Goal: Task Accomplishment & Management: Complete application form

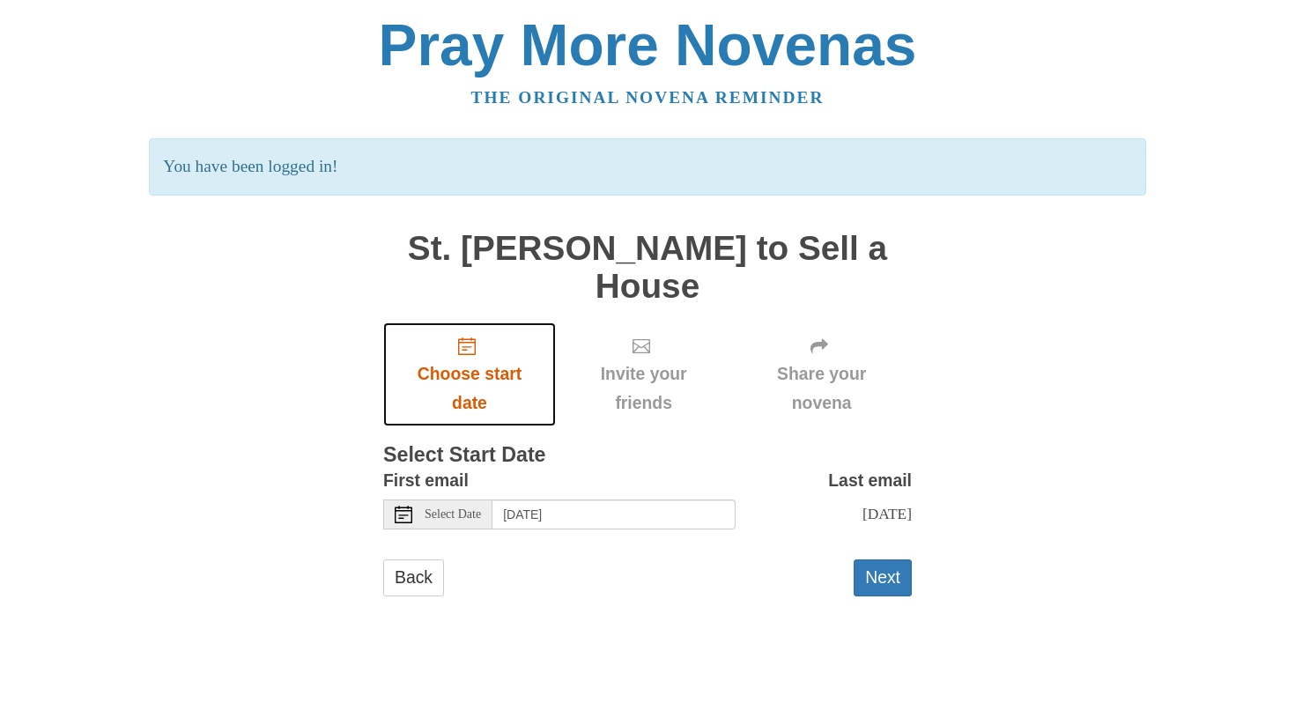
click at [440, 223] on link "Choose start date" at bounding box center [469, 375] width 173 height 105
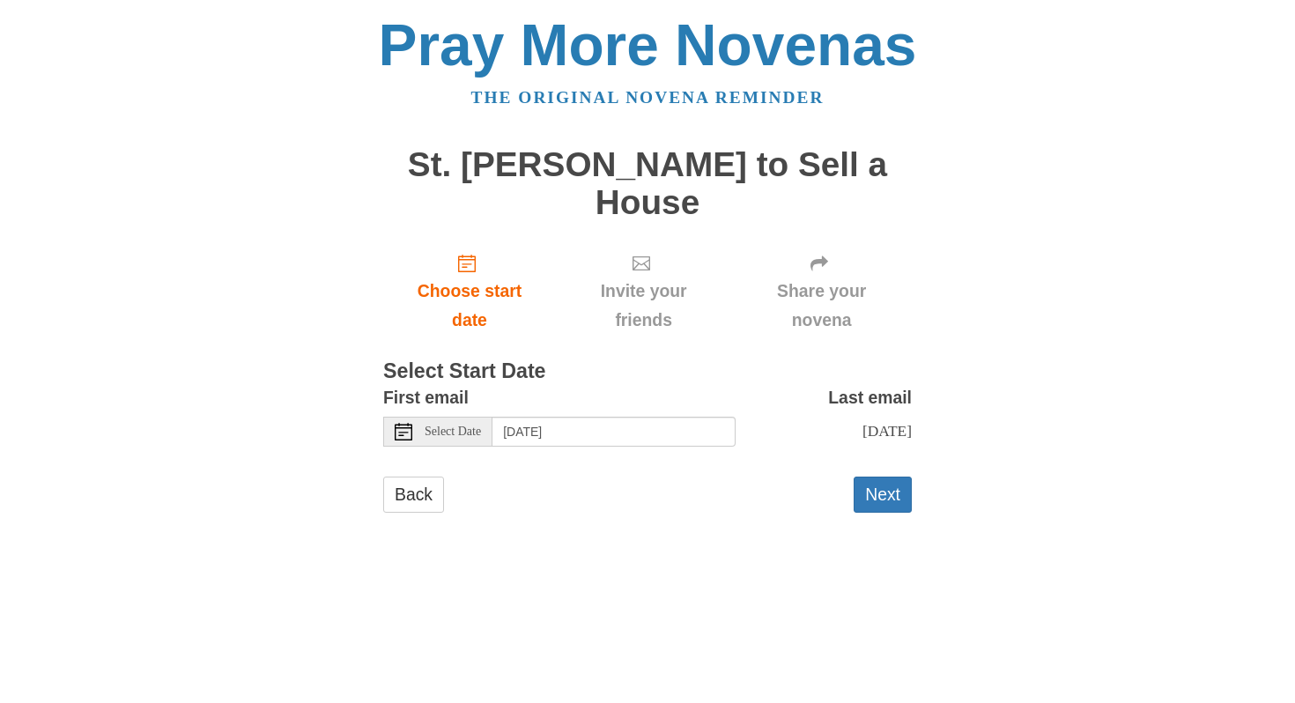
click at [406, 433] on use at bounding box center [404, 432] width 18 height 18
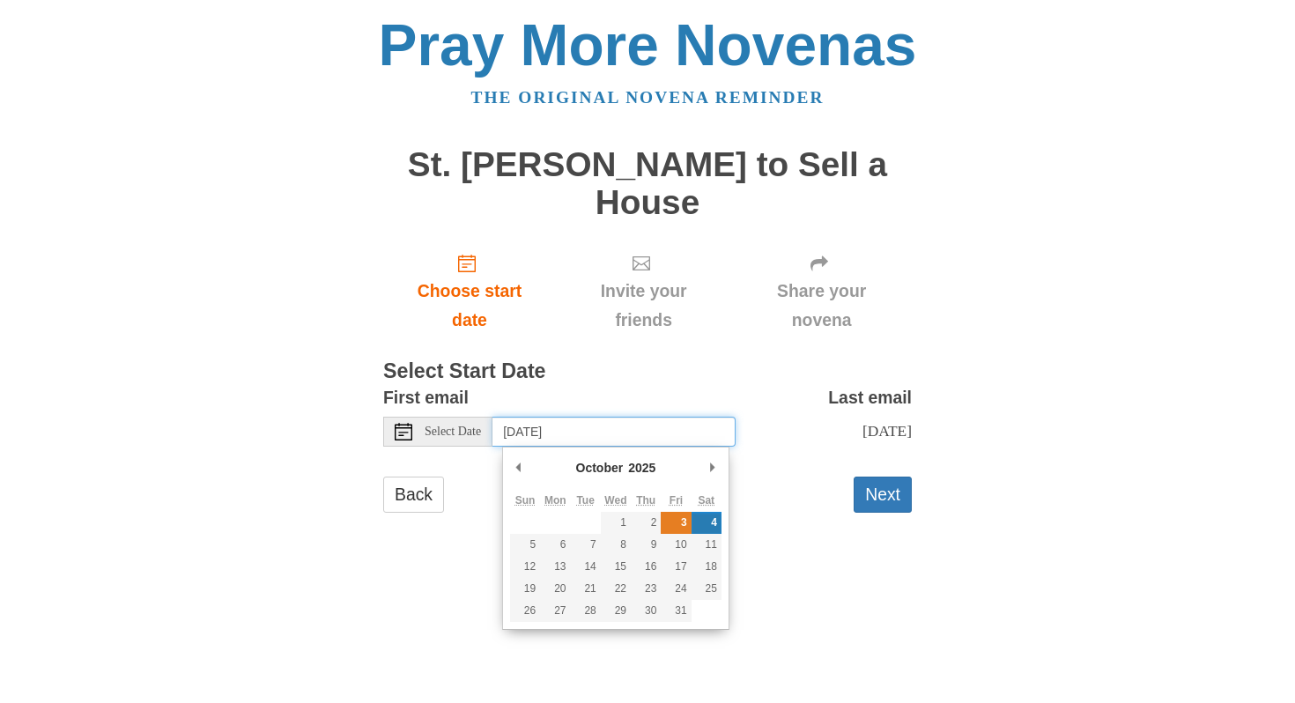
type input "Friday, October 3rd"
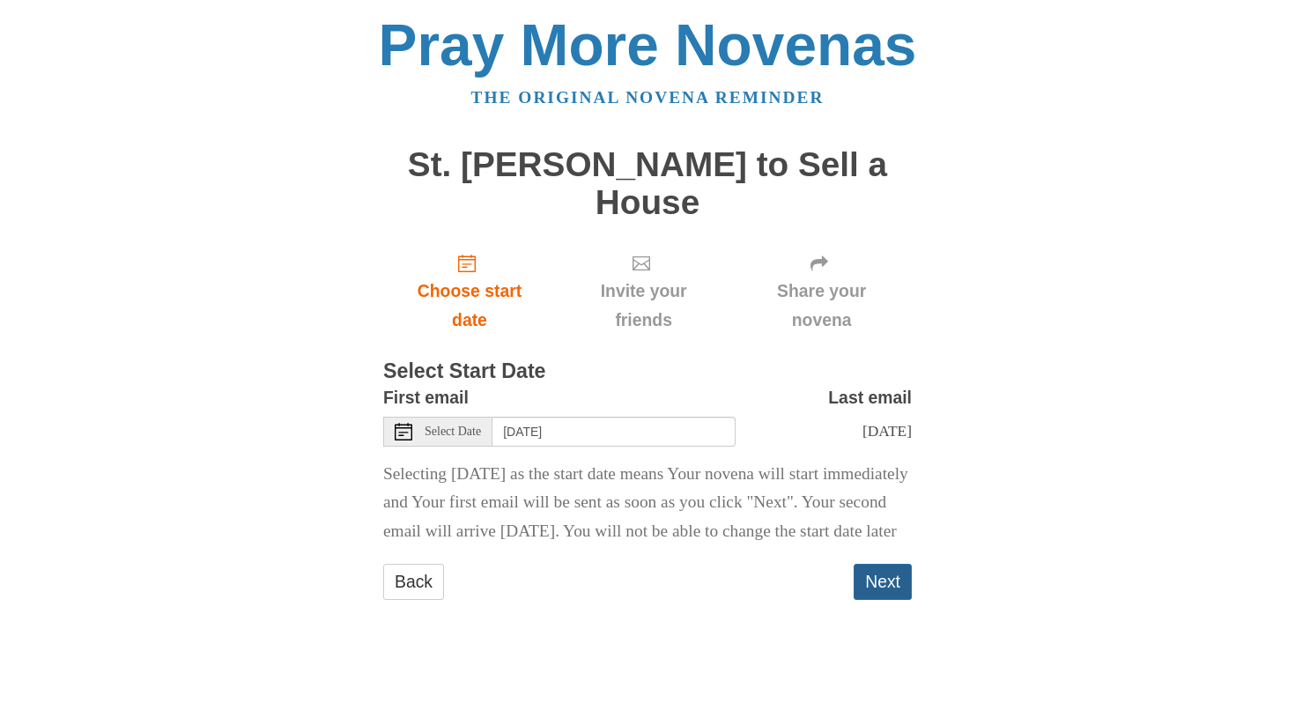
click at [872, 600] on button "Next" at bounding box center [883, 582] width 58 height 36
